Goal: Information Seeking & Learning: Learn about a topic

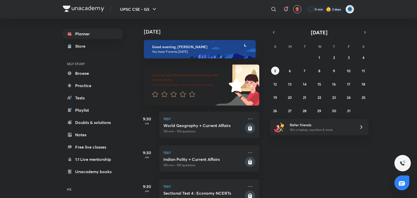
click at [300, 26] on div "[DATE] Good evening, [PERSON_NAME] You have 9 events [DATE] Give us your feedba…" at bounding box center [276, 108] width 279 height 180
click at [273, 10] on icon at bounding box center [274, 9] width 6 height 6
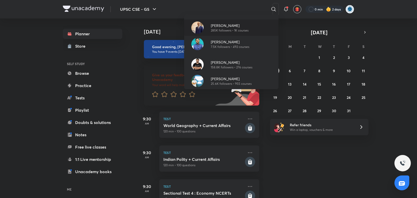
click at [225, 27] on p "[PERSON_NAME]" at bounding box center [230, 25] width 38 height 5
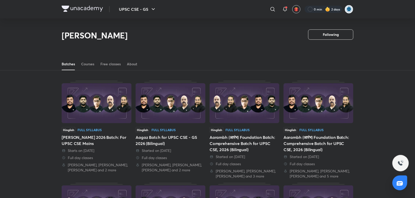
scroll to position [22, 0]
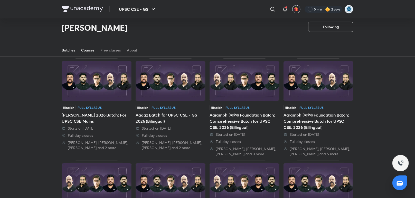
click at [86, 51] on div "Courses" at bounding box center [87, 50] width 13 height 5
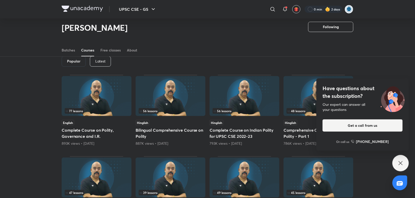
click at [404, 160] on div "Have questions about the subscription? Our expert can answer all your questions…" at bounding box center [400, 163] width 16 height 16
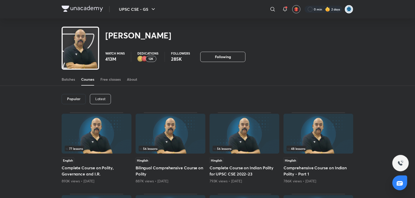
click at [98, 101] on p "Latest" at bounding box center [100, 99] width 10 height 4
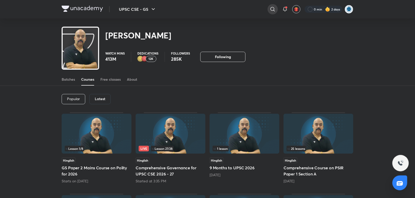
click at [275, 11] on div at bounding box center [272, 9] width 10 height 10
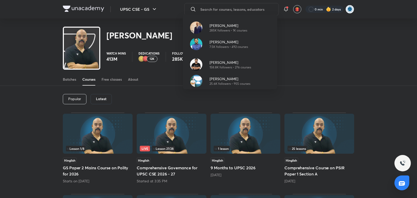
click at [298, 67] on div "[PERSON_NAME] 285K followers • 1K courses [PERSON_NAME] 7.5K followers • 492 co…" at bounding box center [208, 99] width 417 height 198
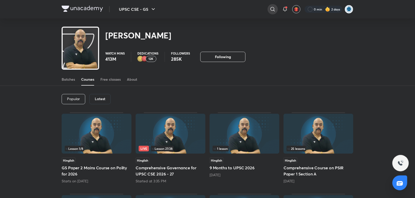
click at [271, 8] on icon at bounding box center [272, 9] width 6 height 6
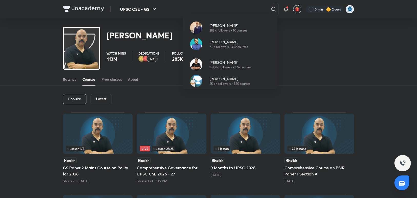
click at [98, 99] on div "[PERSON_NAME] 285K followers • 1K courses [PERSON_NAME] 7.5K followers • 492 co…" at bounding box center [208, 99] width 417 height 198
